Goal: Task Accomplishment & Management: Manage account settings

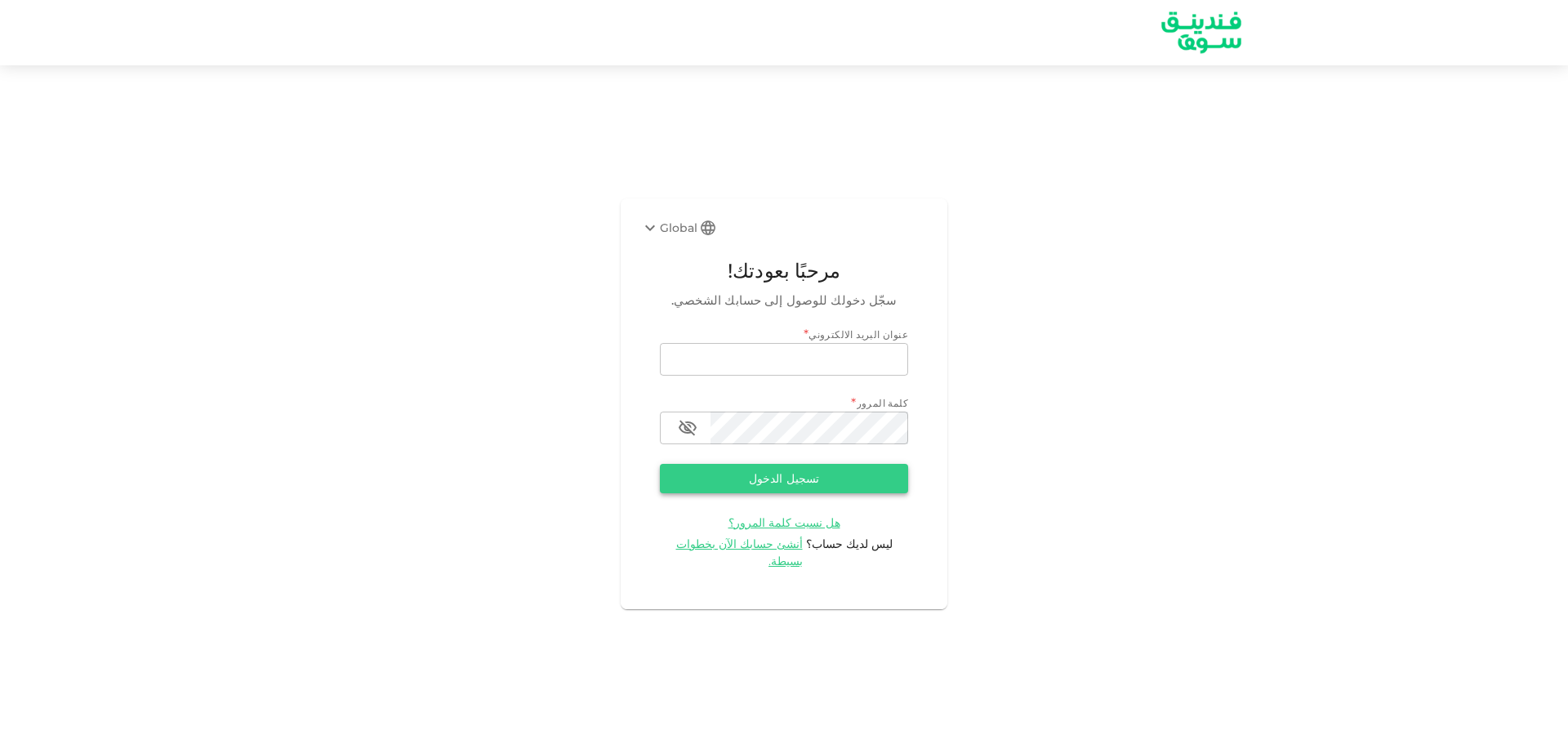
type input "[EMAIL_ADDRESS][DOMAIN_NAME]"
click at [839, 483] on button "تسجيل الدخول" at bounding box center [783, 478] width 248 height 30
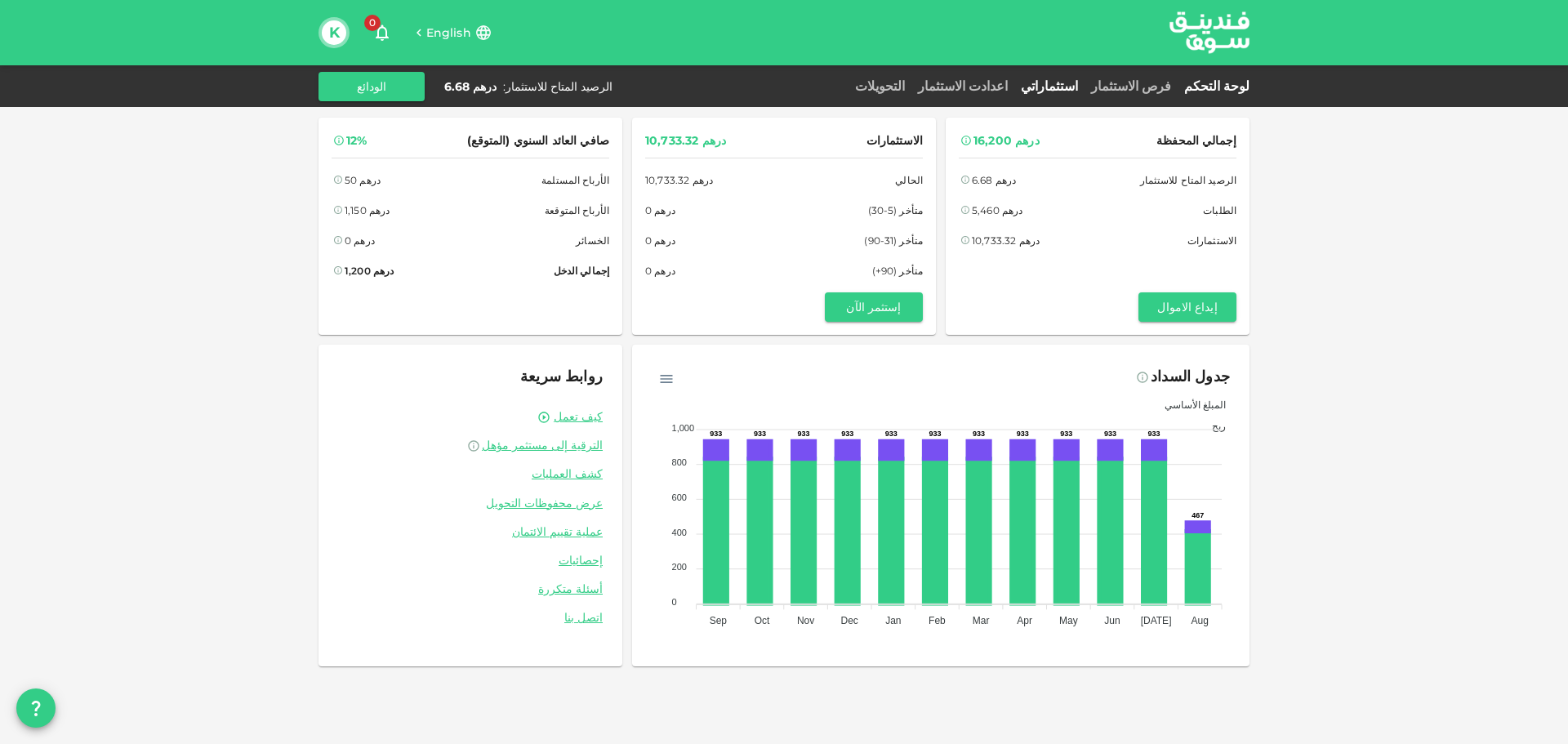
click at [1083, 87] on link "استثماراتي" at bounding box center [1049, 86] width 71 height 16
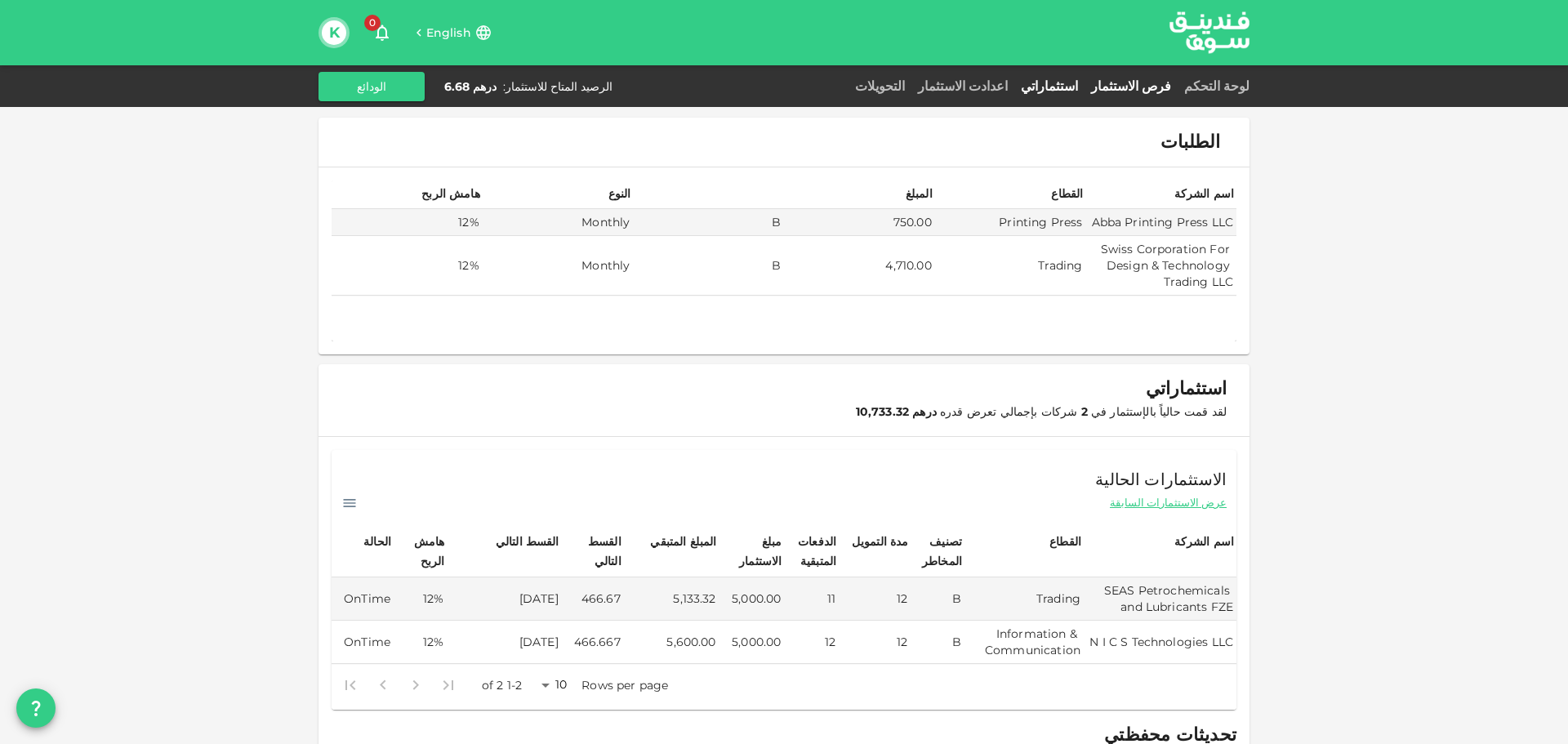
click at [1139, 79] on link "فرص الاستثمار" at bounding box center [1131, 86] width 93 height 16
